Goal: Navigation & Orientation: Find specific page/section

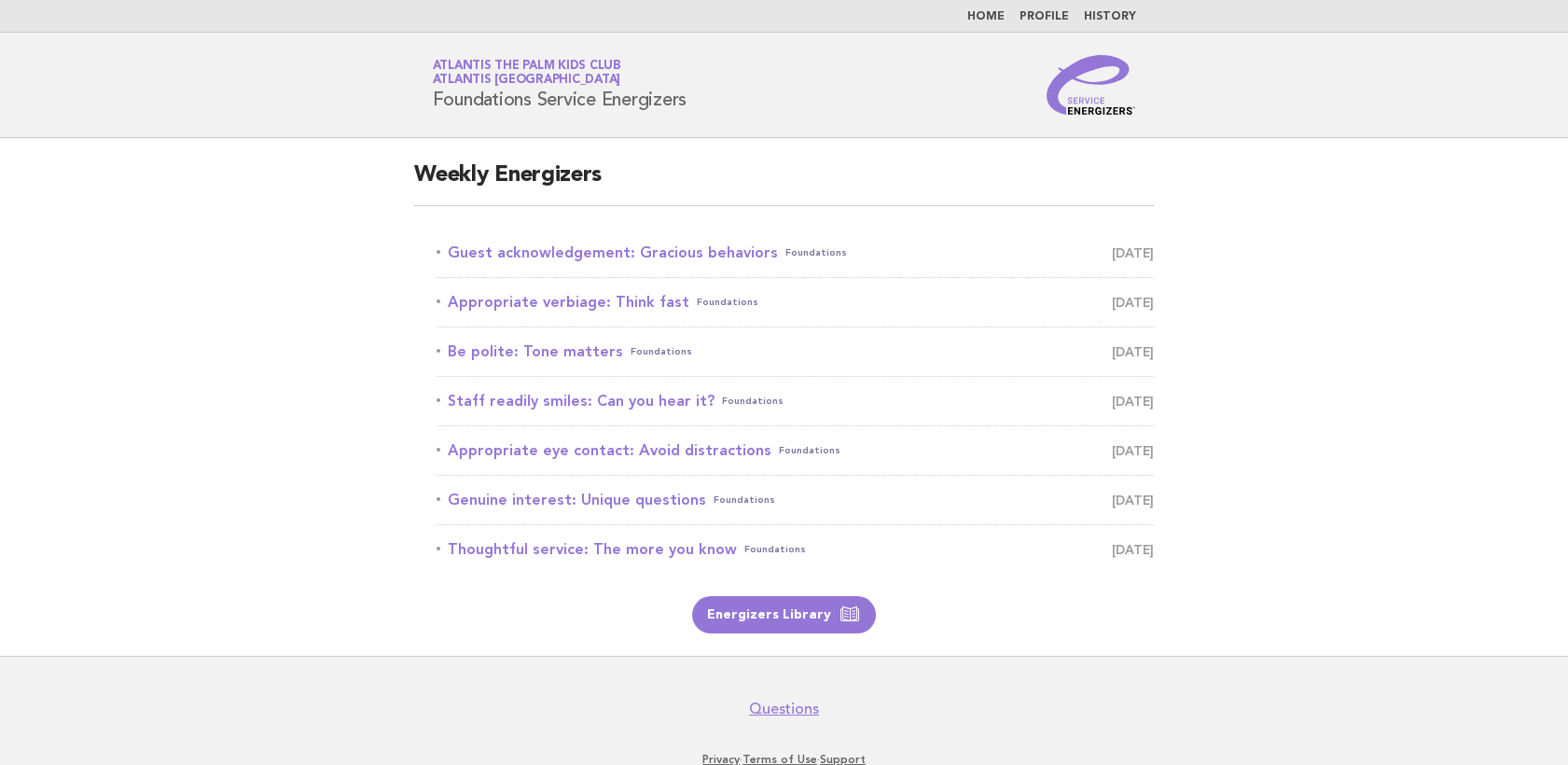
click at [1041, 20] on link "Profile" at bounding box center [1044, 17] width 49 height 11
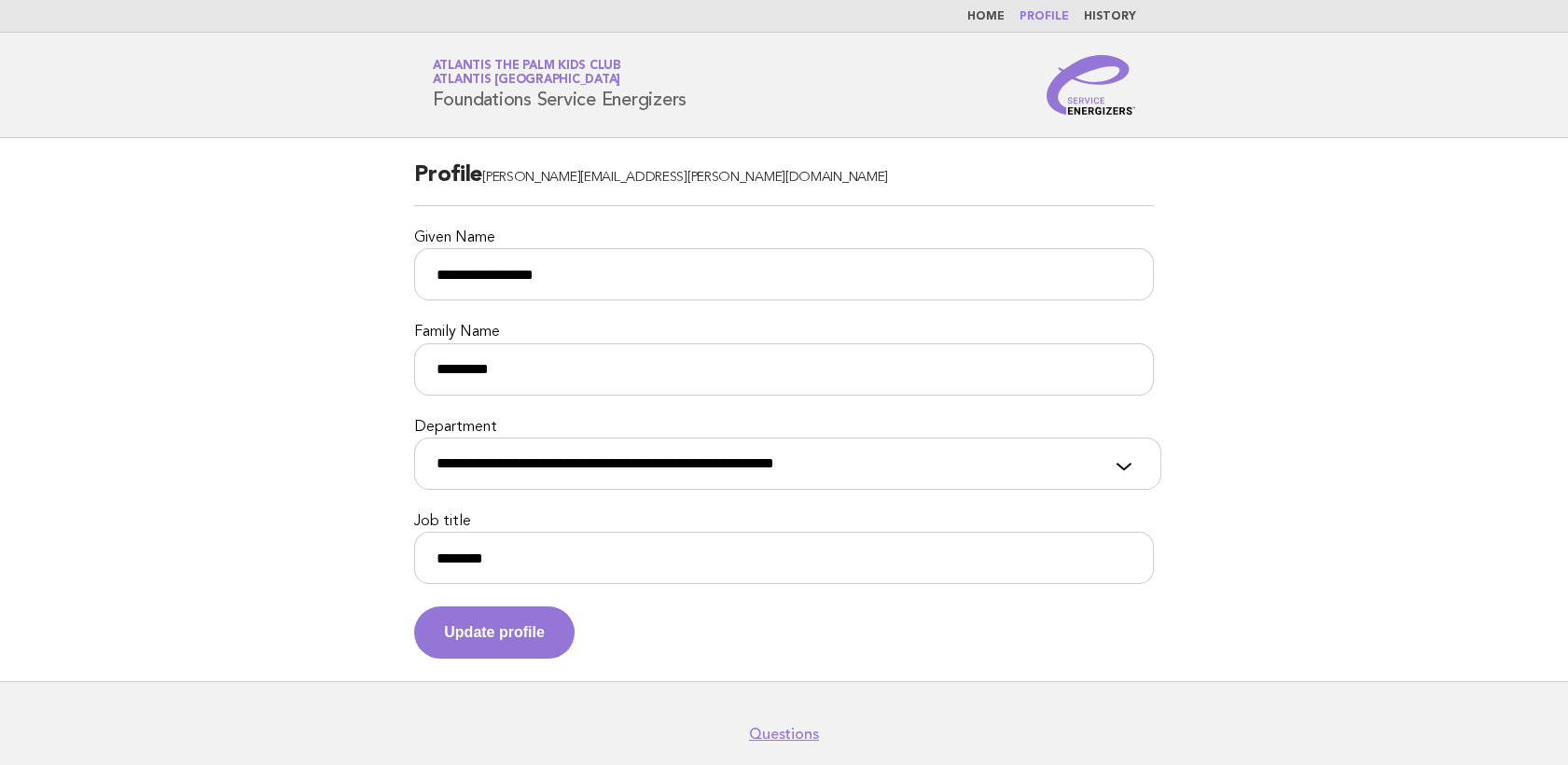
click at [993, 21] on link "Home" at bounding box center [986, 17] width 38 height 11
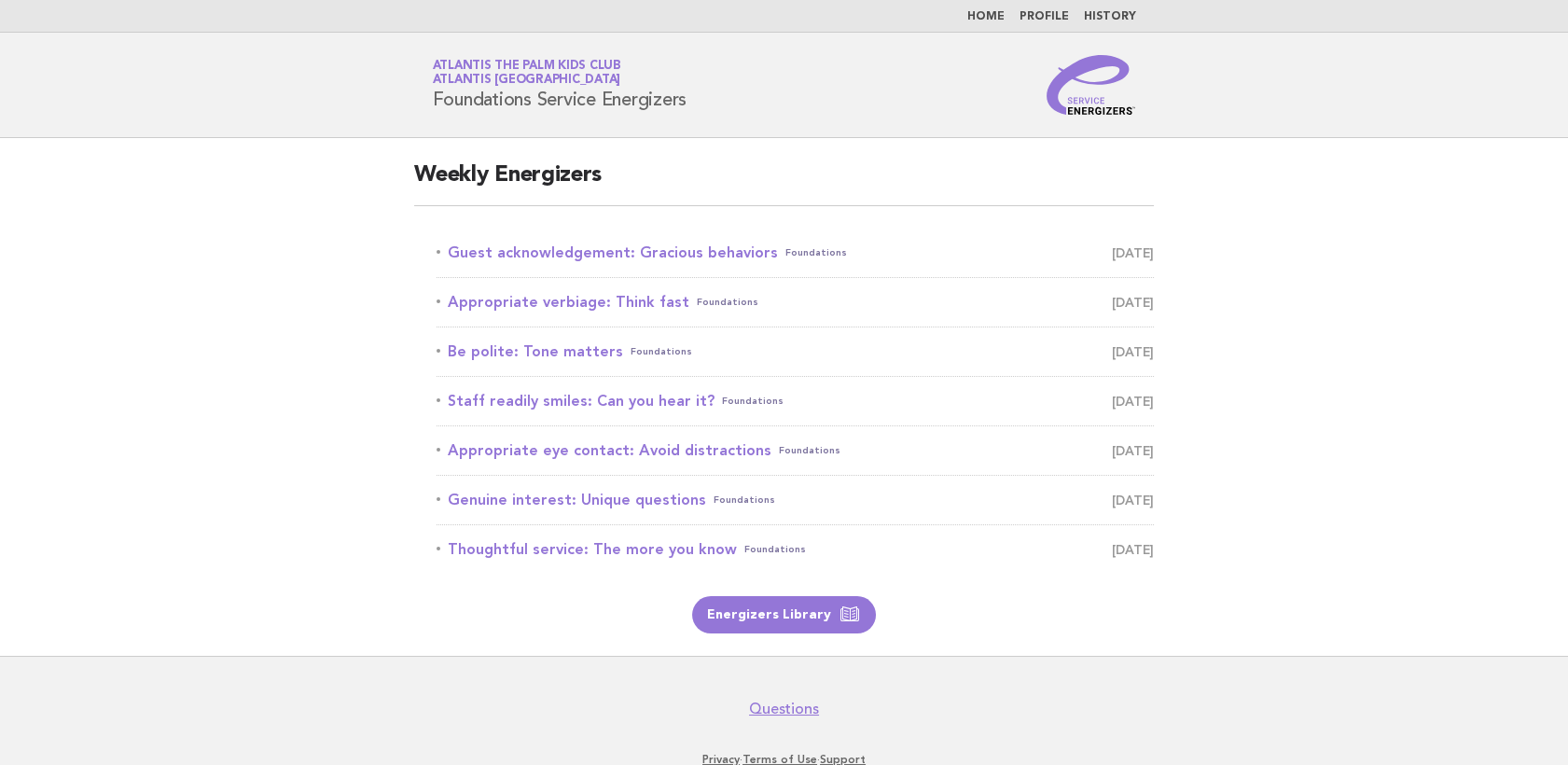
click at [554, 78] on span "Atlantis The Palm Kids Club Atlantis Dubai" at bounding box center [560, 74] width 255 height 26
drag, startPoint x: 481, startPoint y: 86, endPoint x: 1014, endPoint y: 107, distance: 533.4
click at [1014, 107] on div "Service Energizers Atlantis The Palm Kids Club Atlantis Dubai Foundations Servi…" at bounding box center [784, 84] width 755 height 60
click at [1342, 86] on header "Service Energizers Atlantis The Palm Kids Club Atlantis Dubai Foundations Servi…" at bounding box center [784, 86] width 1568 height 106
click at [1072, 101] on img at bounding box center [1090, 84] width 90 height 60
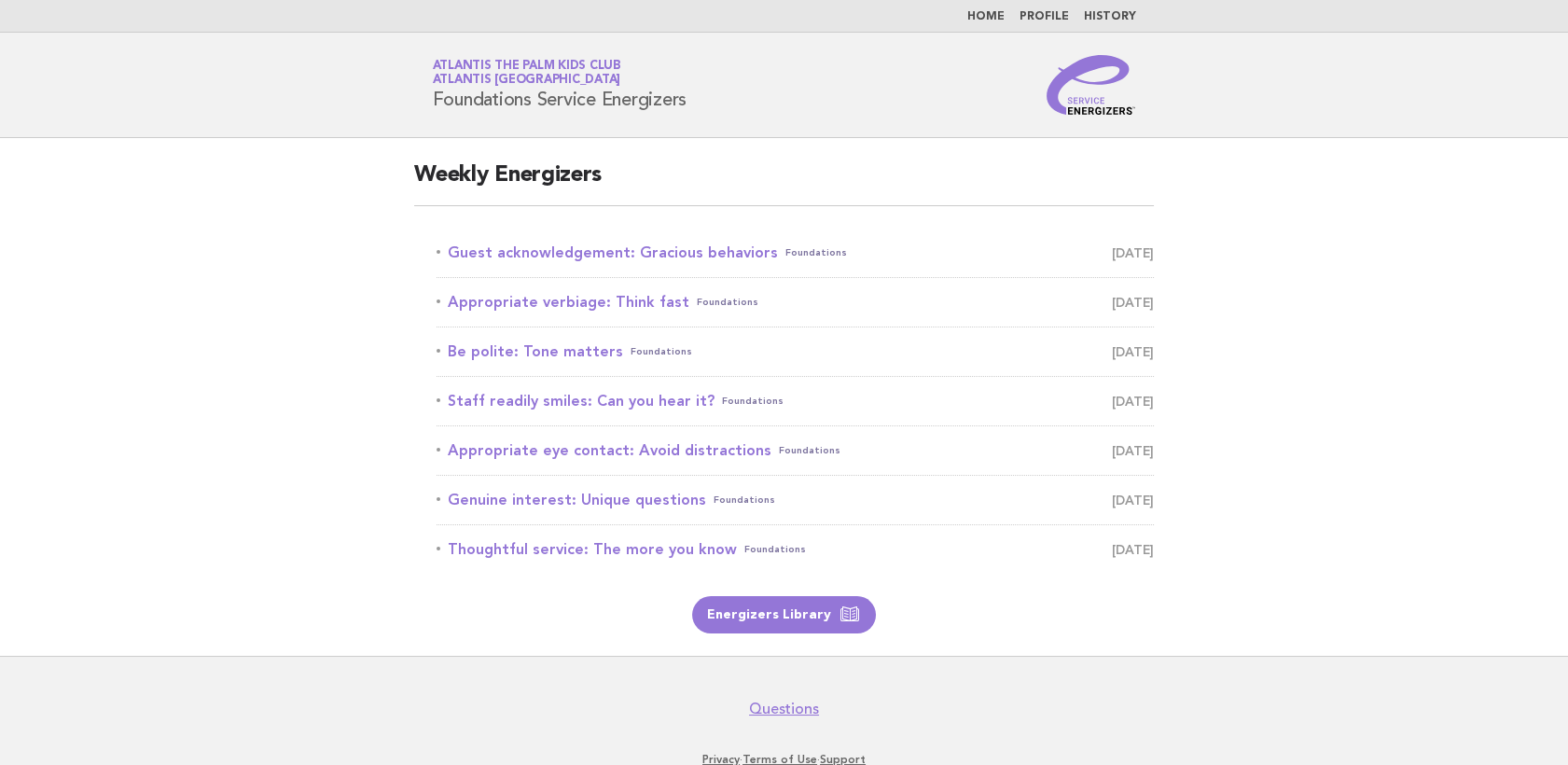
click at [567, 50] on header "Service Energizers Atlantis The Palm Kids Club Atlantis Dubai Foundations Servi…" at bounding box center [784, 86] width 1568 height 106
click at [565, 69] on link "Atlantis The Palm Kids Club Atlantis Dubai" at bounding box center [527, 73] width 189 height 26
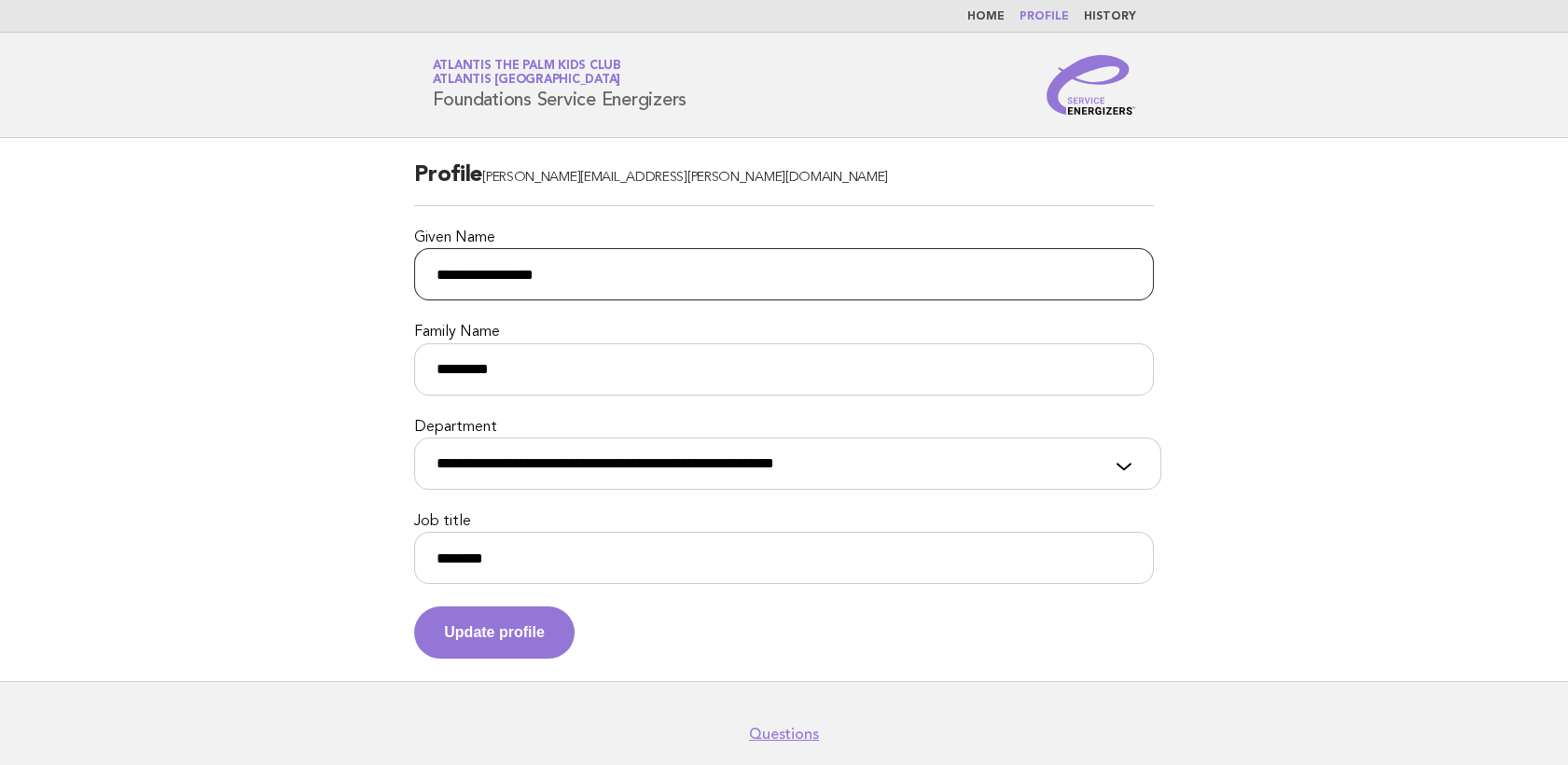
click at [597, 265] on input "**********" at bounding box center [784, 274] width 739 height 52
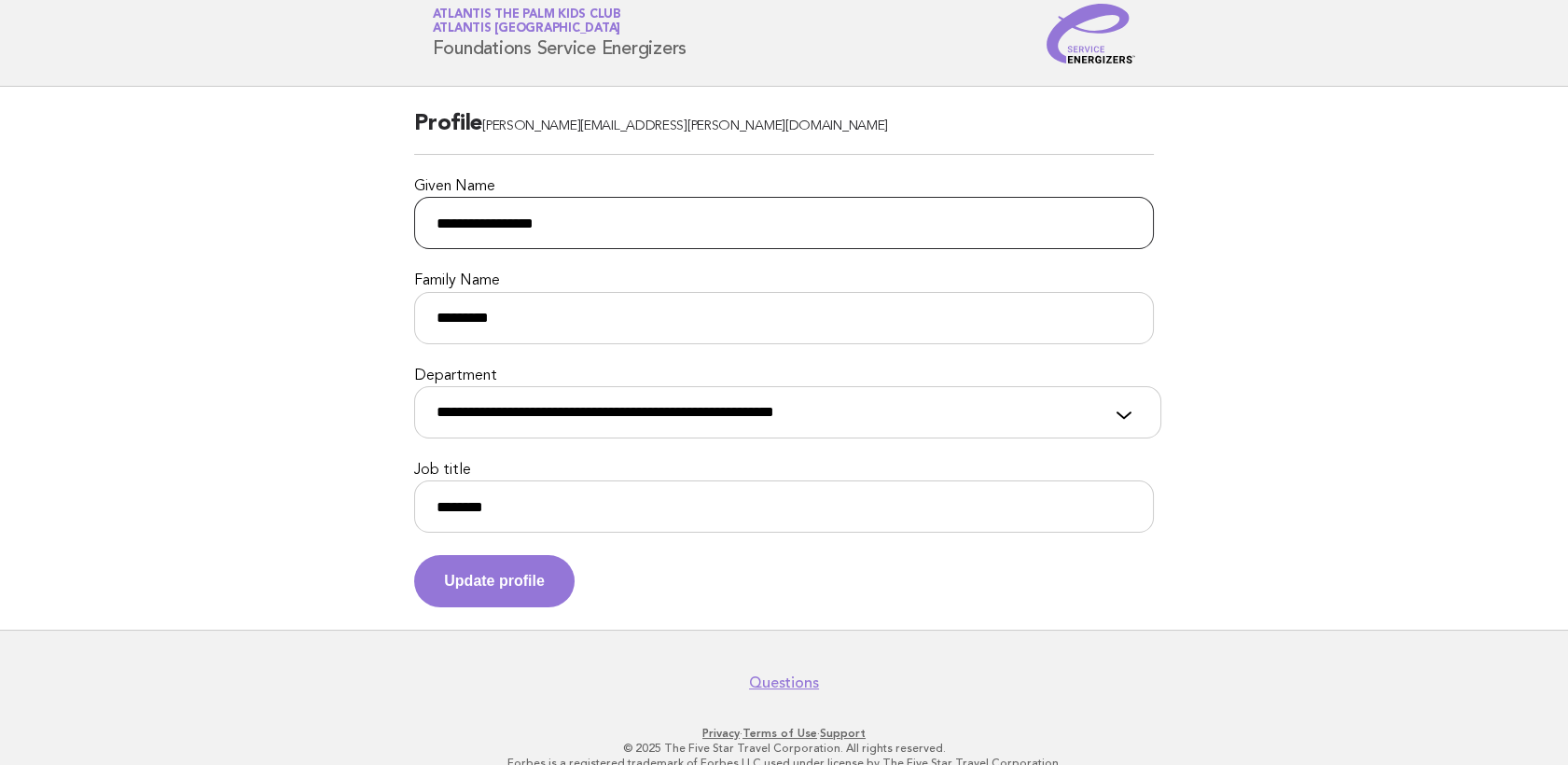
scroll to position [79, 0]
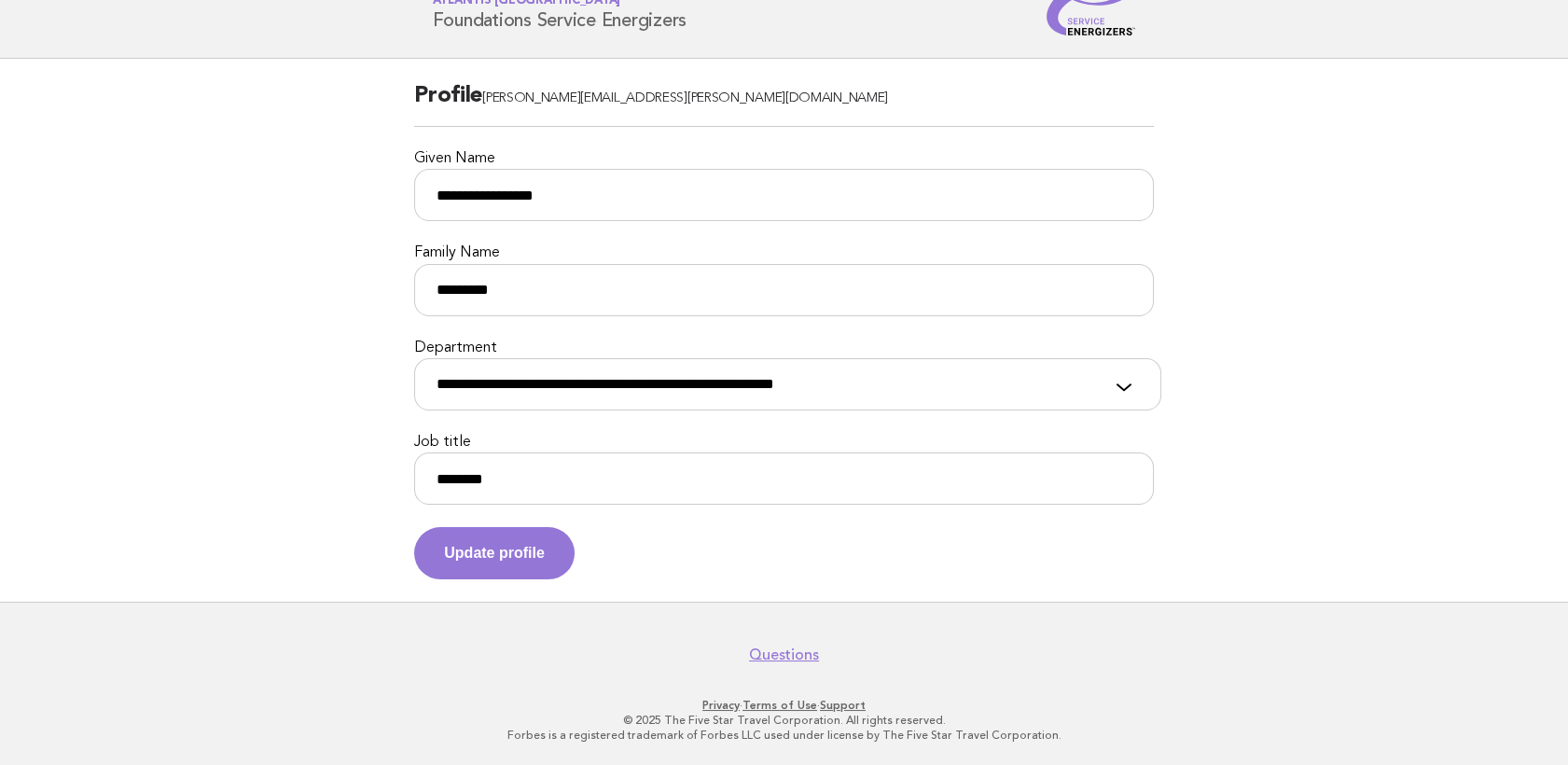
click at [1426, 310] on main "**********" at bounding box center [784, 330] width 1568 height 543
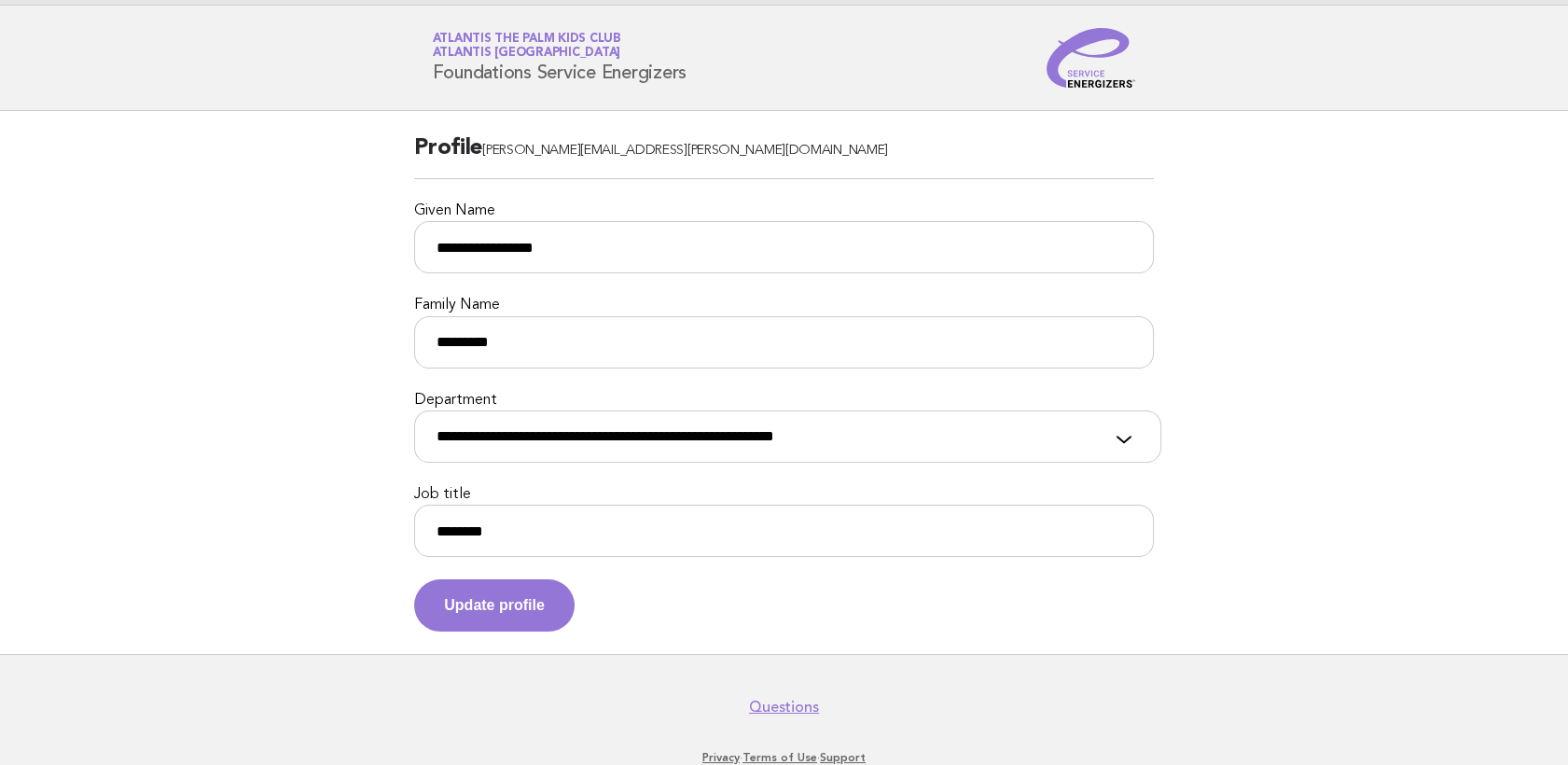
scroll to position [0, 0]
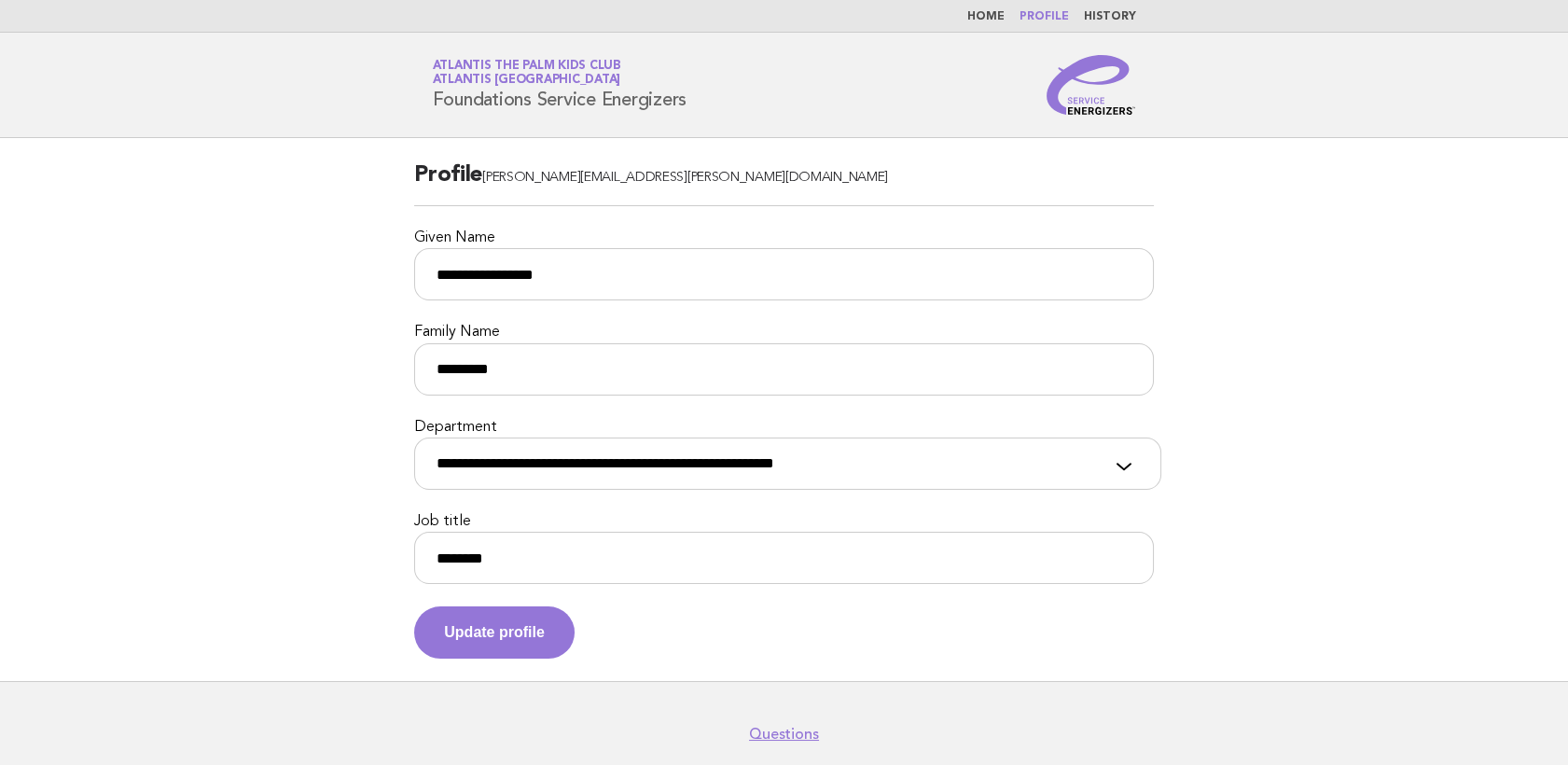
click at [993, 8] on nav "Home Profile History" at bounding box center [784, 16] width 1568 height 33
click at [992, 21] on link "Home" at bounding box center [986, 17] width 38 height 11
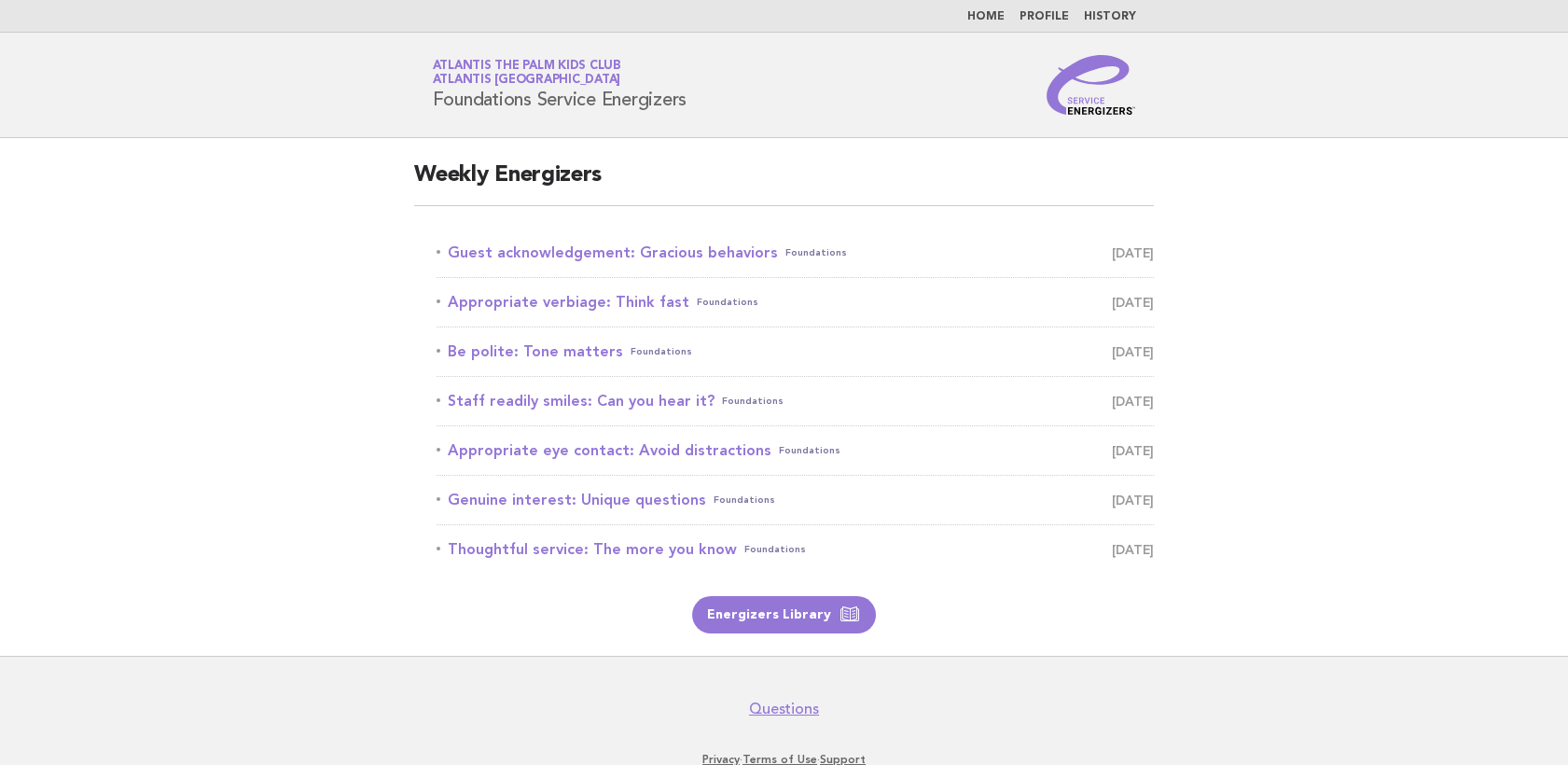
click at [990, 24] on li "Home" at bounding box center [986, 17] width 38 height 15
click at [988, 11] on link "Home" at bounding box center [986, 17] width 38 height 11
